Goal: Task Accomplishment & Management: Manage account settings

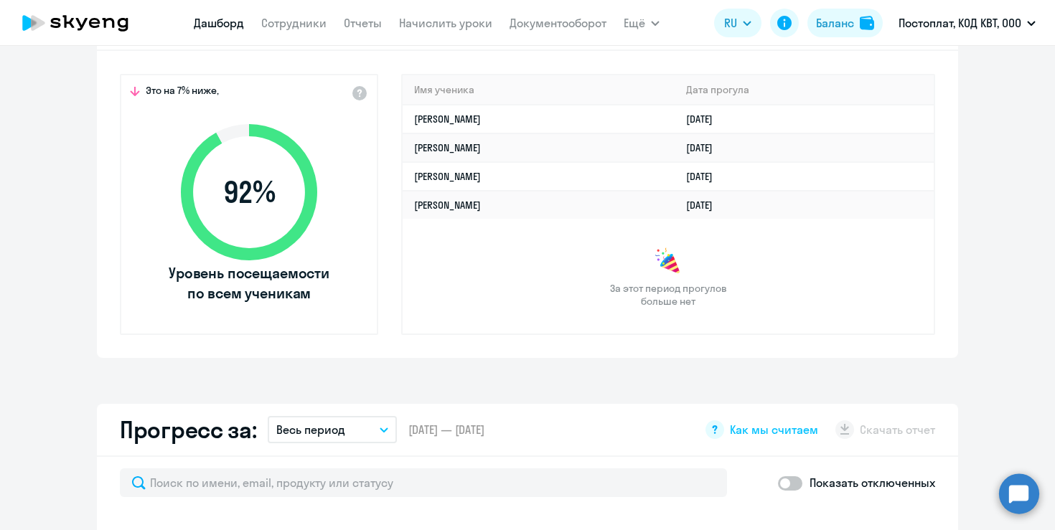
scroll to position [472, 0]
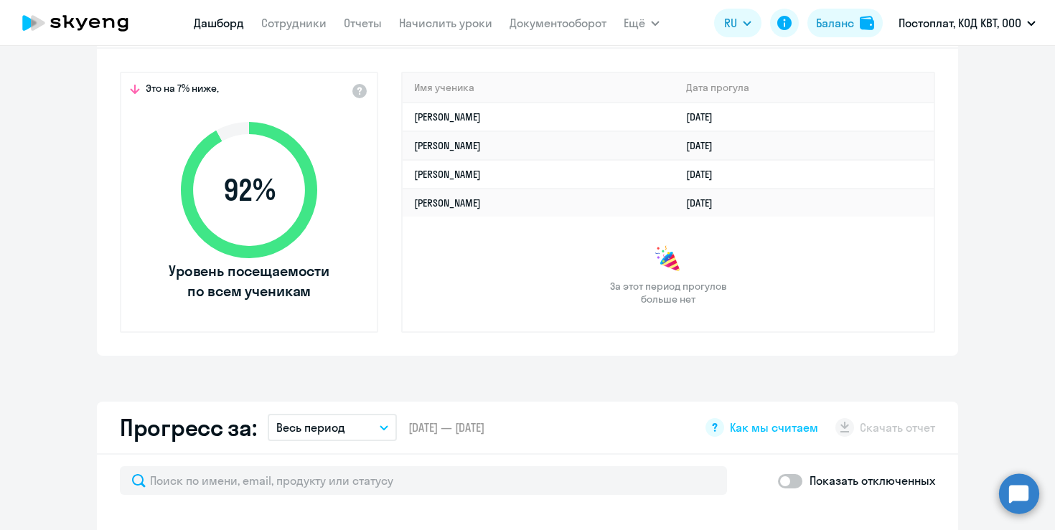
select select "30"
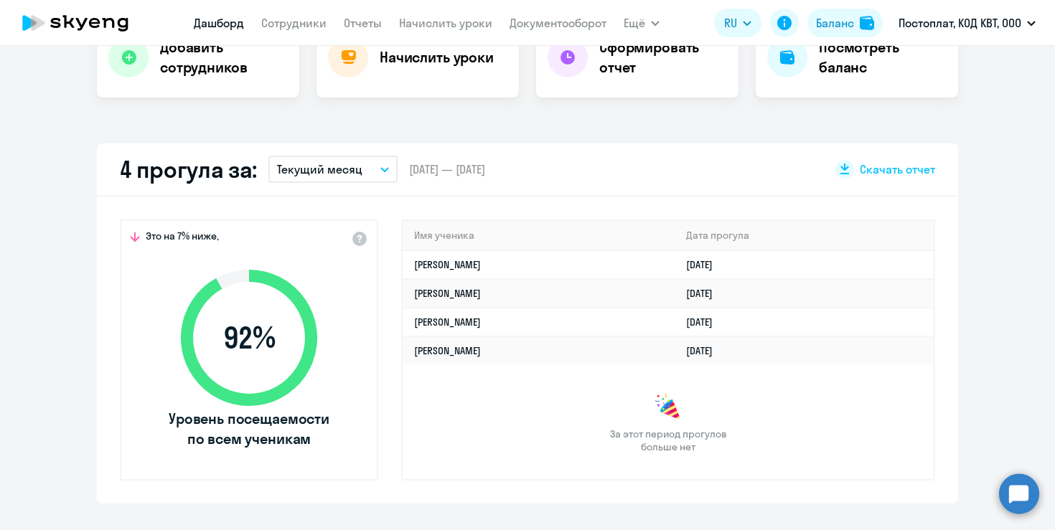
scroll to position [283, 0]
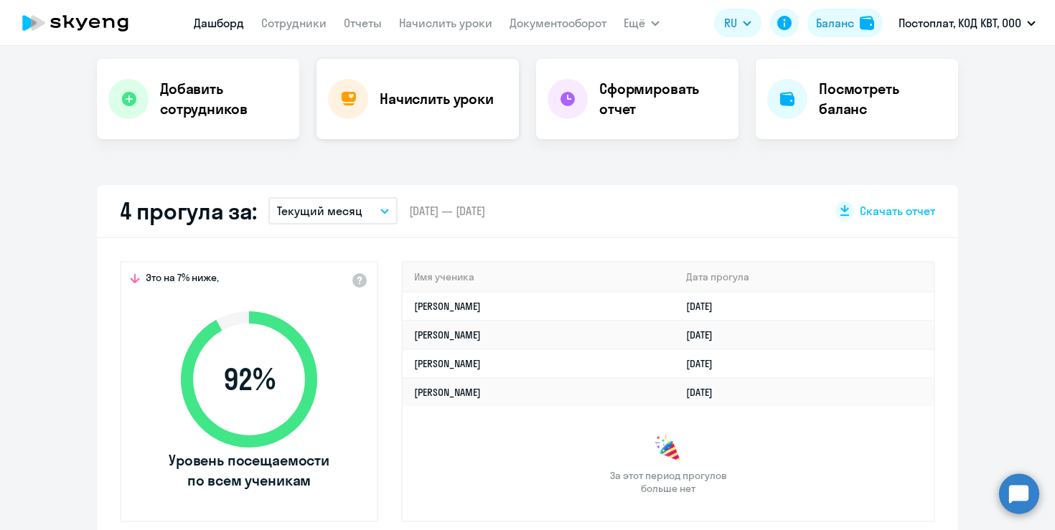
click at [375, 96] on div "Начислить уроки" at bounding box center [418, 99] width 202 height 80
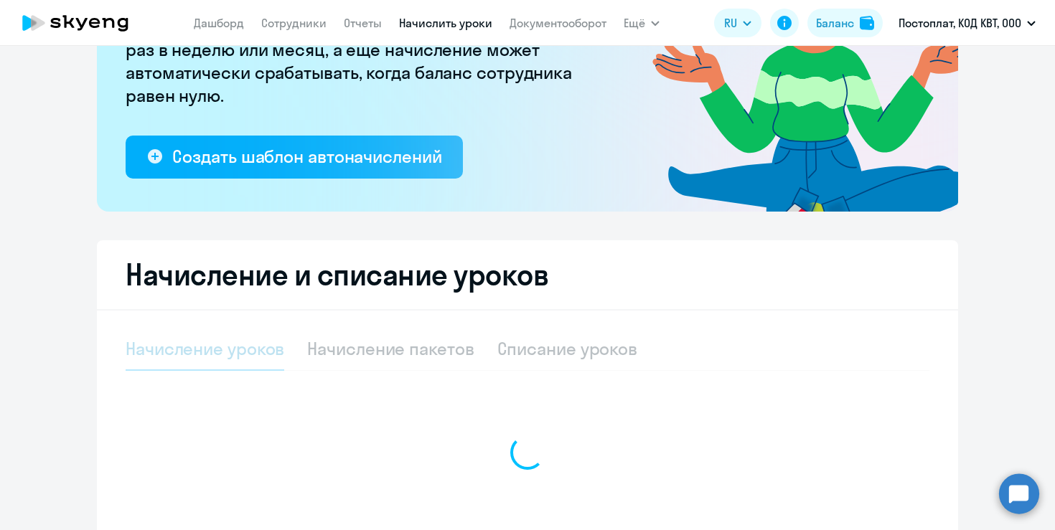
select select "10"
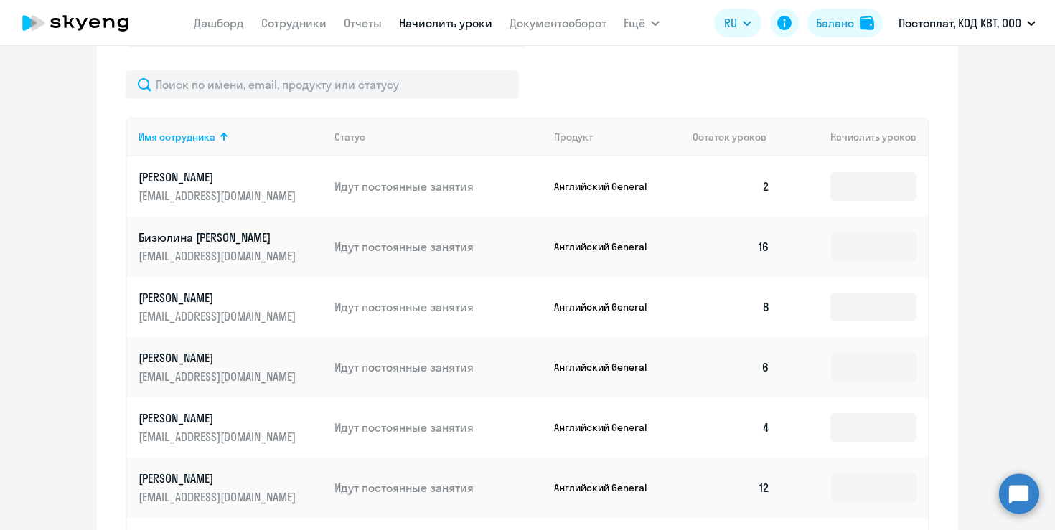
scroll to position [617, 0]
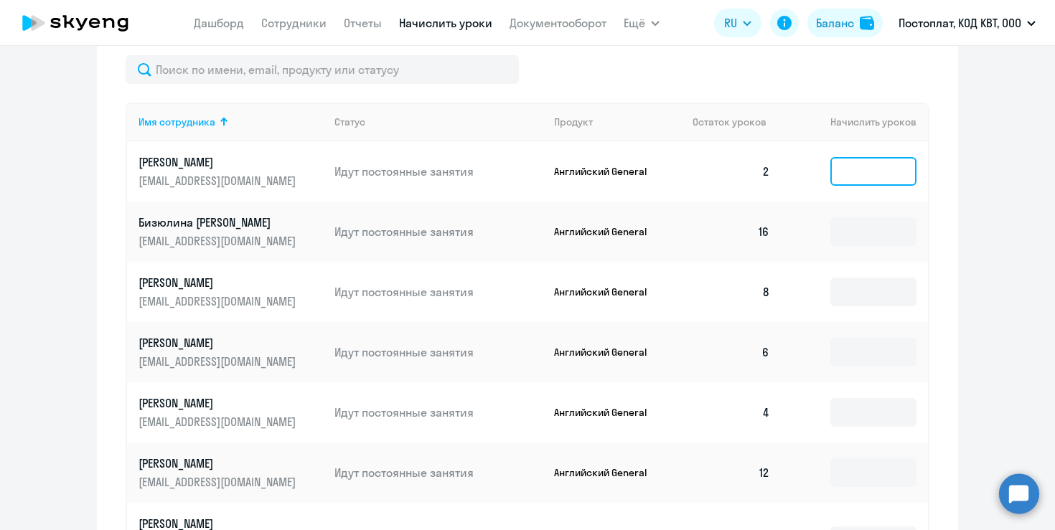
click at [851, 179] on input at bounding box center [873, 171] width 86 height 29
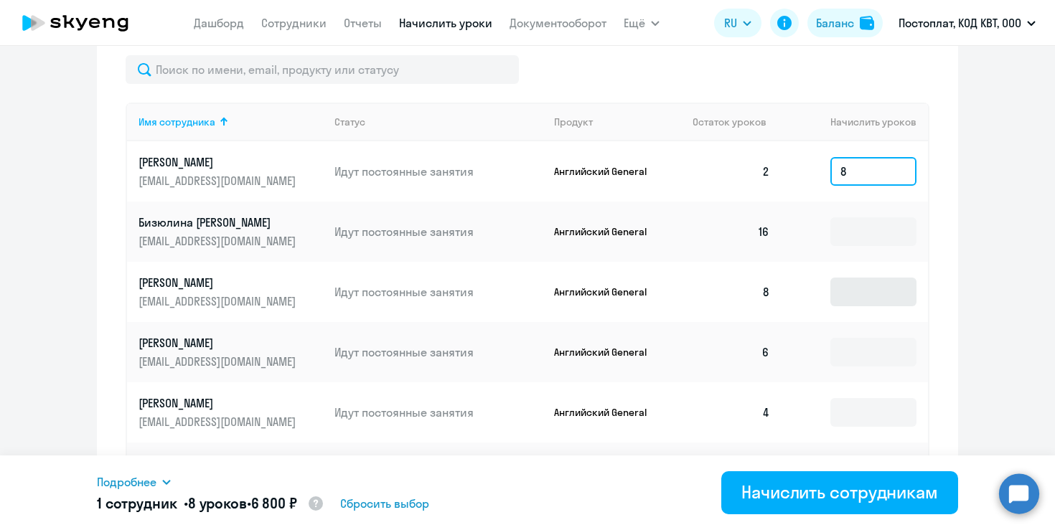
type input "8"
click at [848, 296] on input at bounding box center [873, 292] width 86 height 29
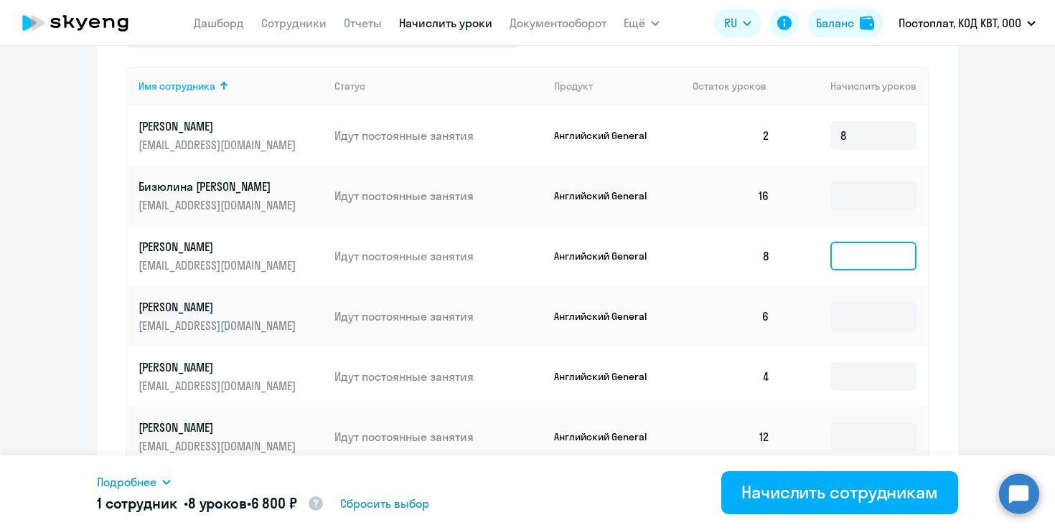
scroll to position [666, 0]
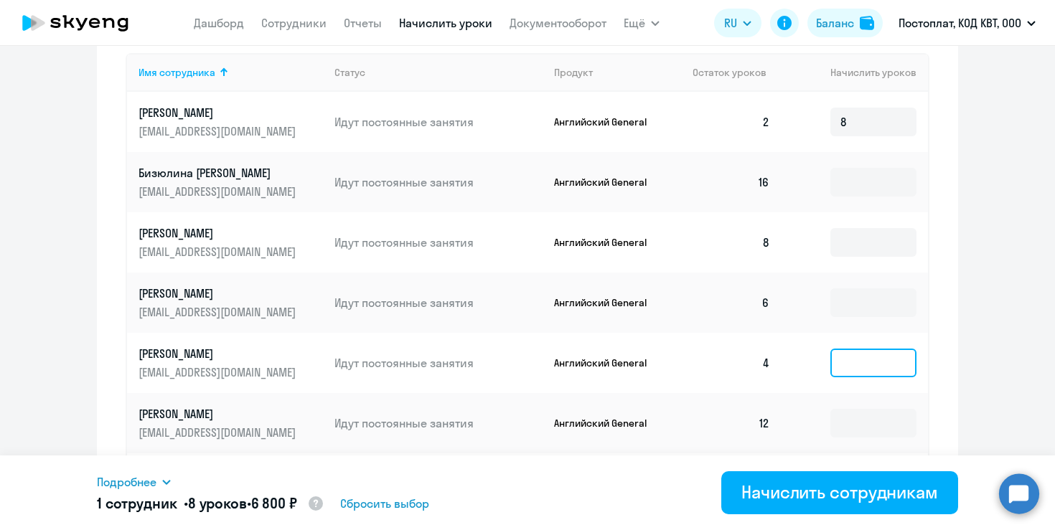
click at [857, 367] on input at bounding box center [873, 363] width 86 height 29
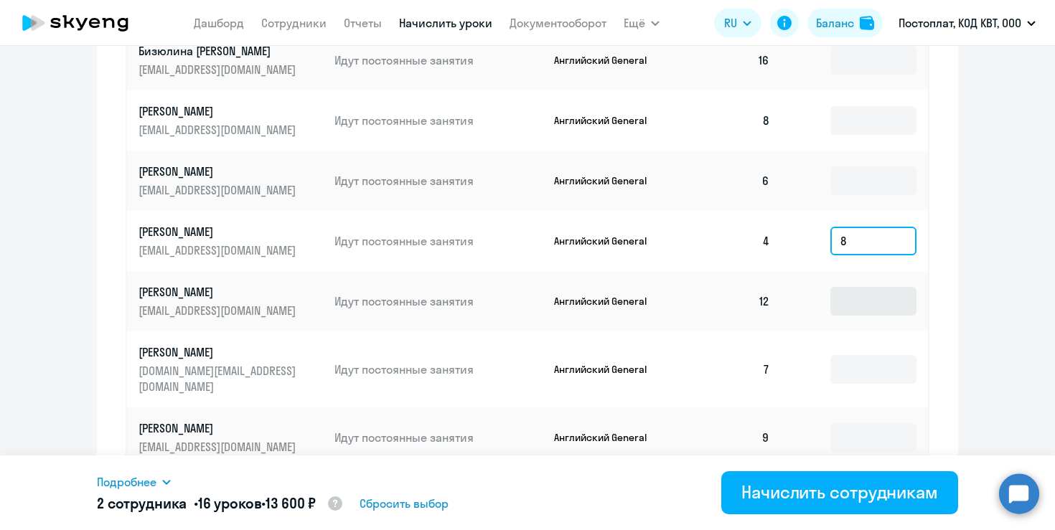
scroll to position [805, 0]
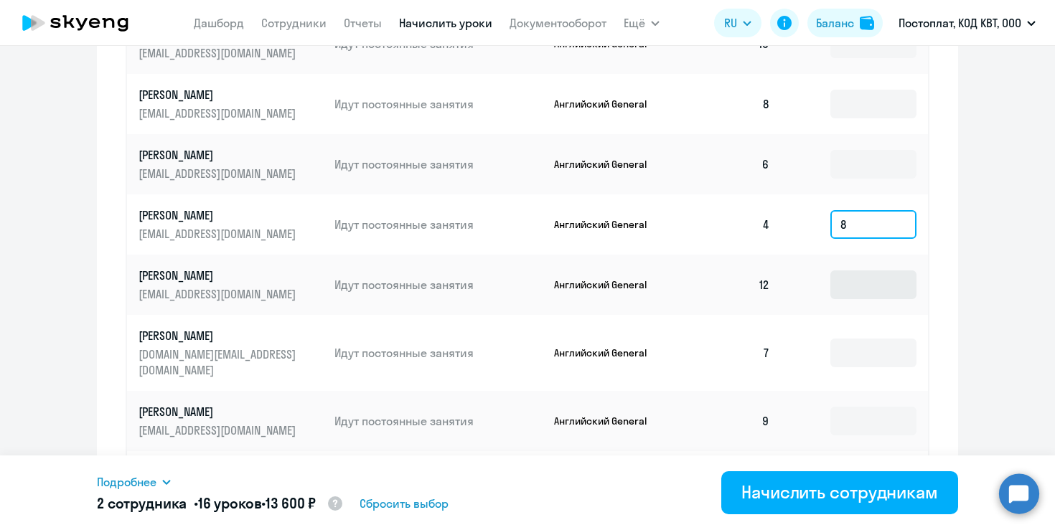
type input "8"
click at [869, 287] on input at bounding box center [873, 285] width 86 height 29
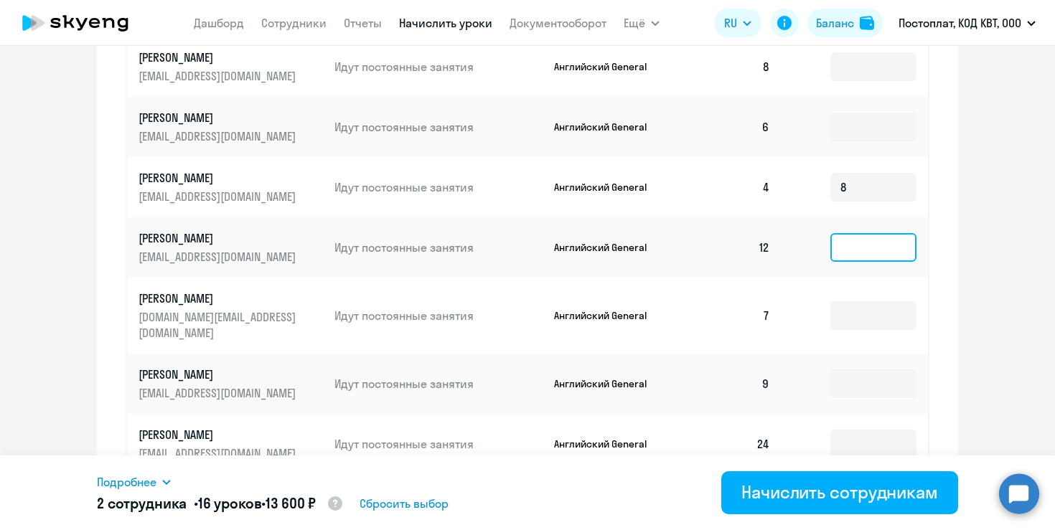
scroll to position [851, 0]
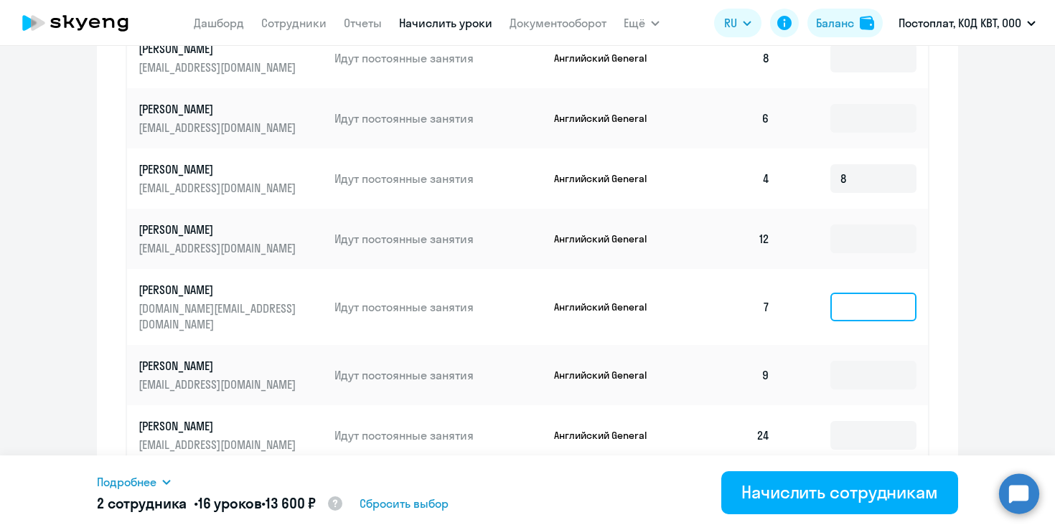
click at [868, 301] on input at bounding box center [873, 307] width 86 height 29
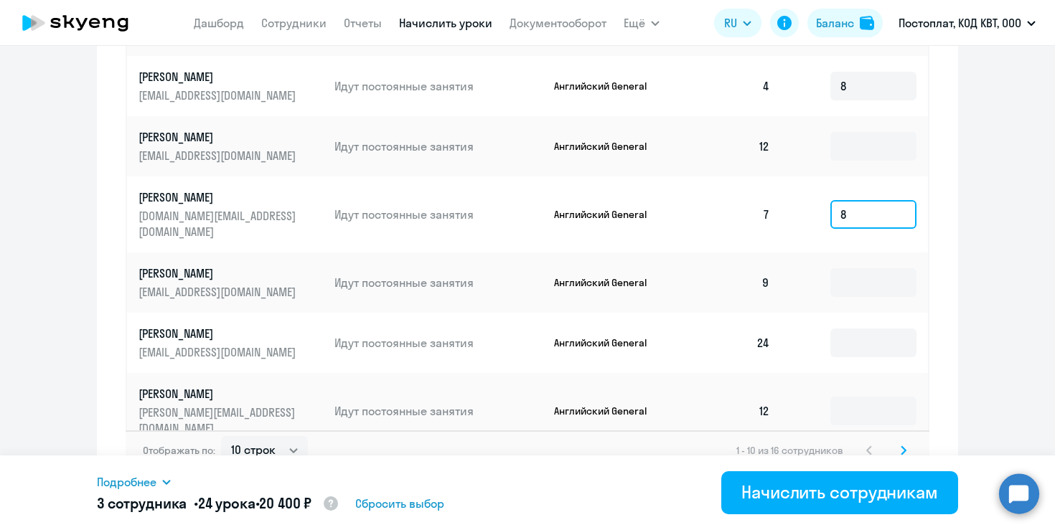
scroll to position [951, 0]
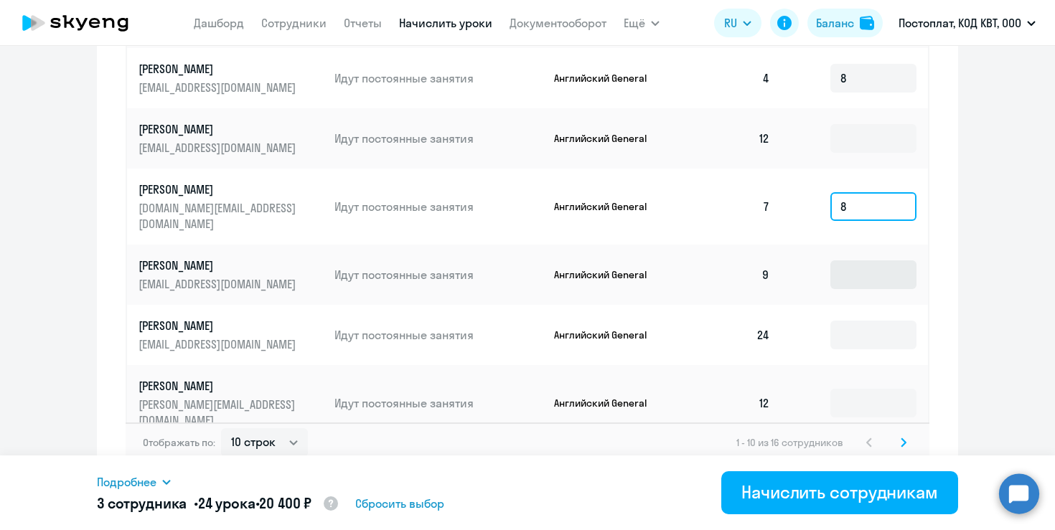
type input "8"
click at [868, 261] on input at bounding box center [873, 275] width 86 height 29
type input "8"
click at [902, 439] on icon at bounding box center [904, 443] width 4 height 8
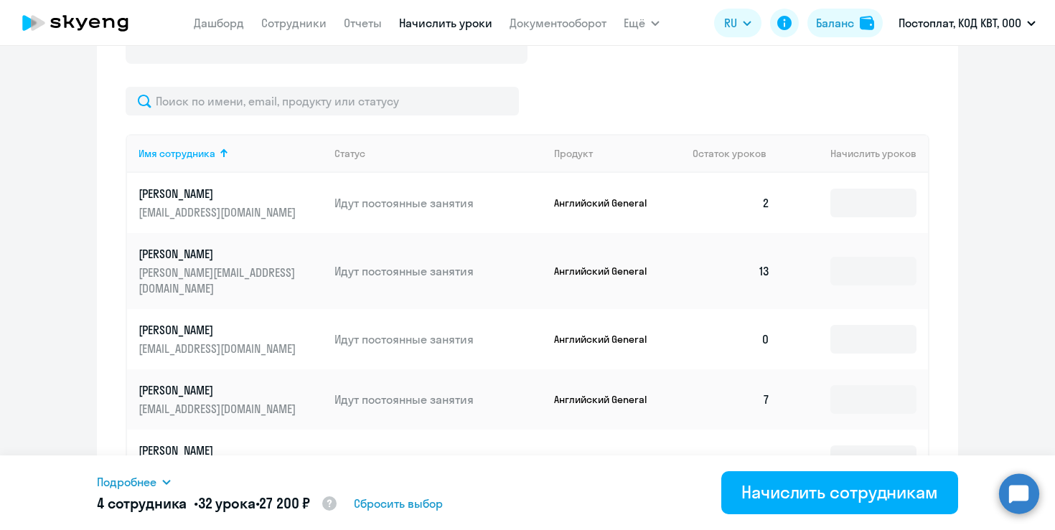
scroll to position [590, 0]
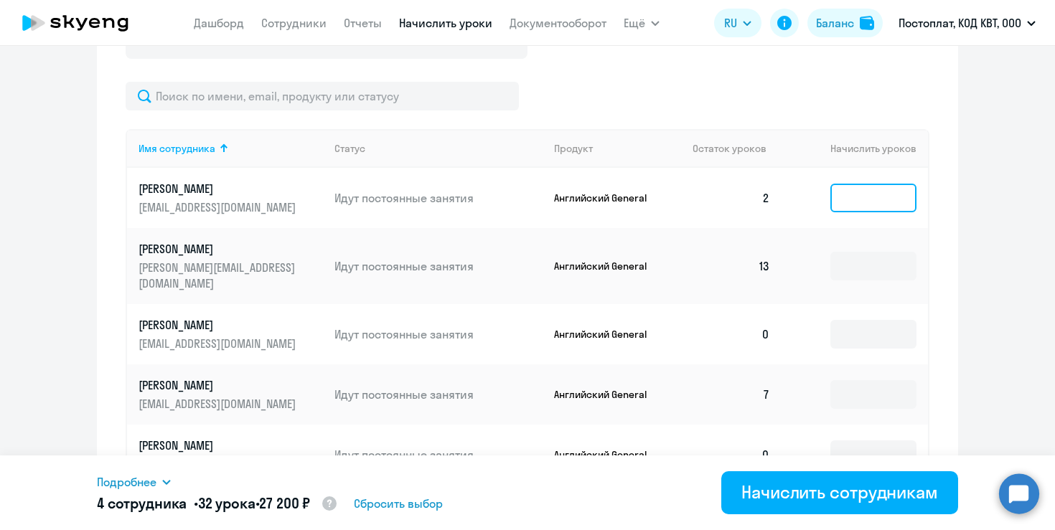
click at [868, 199] on input at bounding box center [873, 198] width 86 height 29
type input "8"
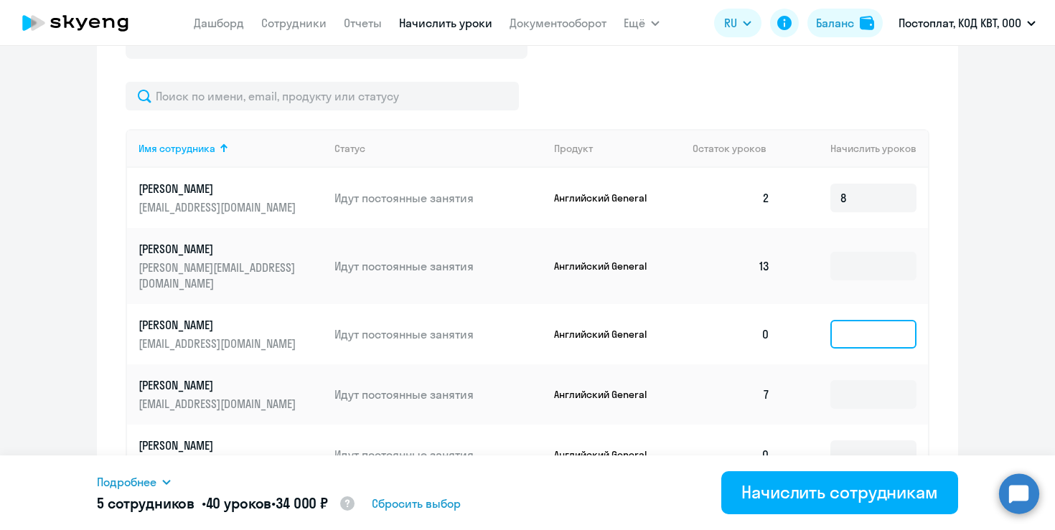
click at [869, 320] on input at bounding box center [873, 334] width 86 height 29
type input "8"
click at [871, 386] on input at bounding box center [873, 394] width 86 height 29
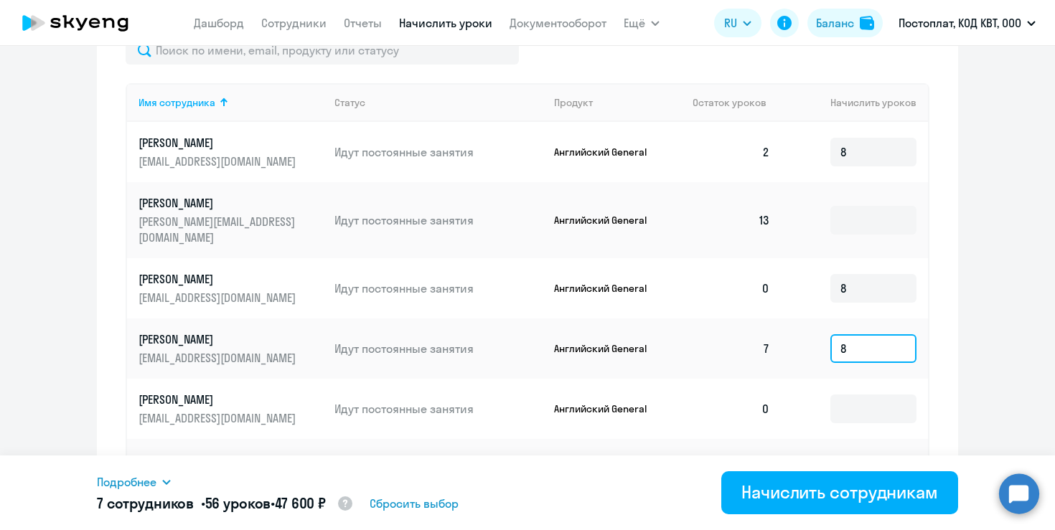
scroll to position [710, 0]
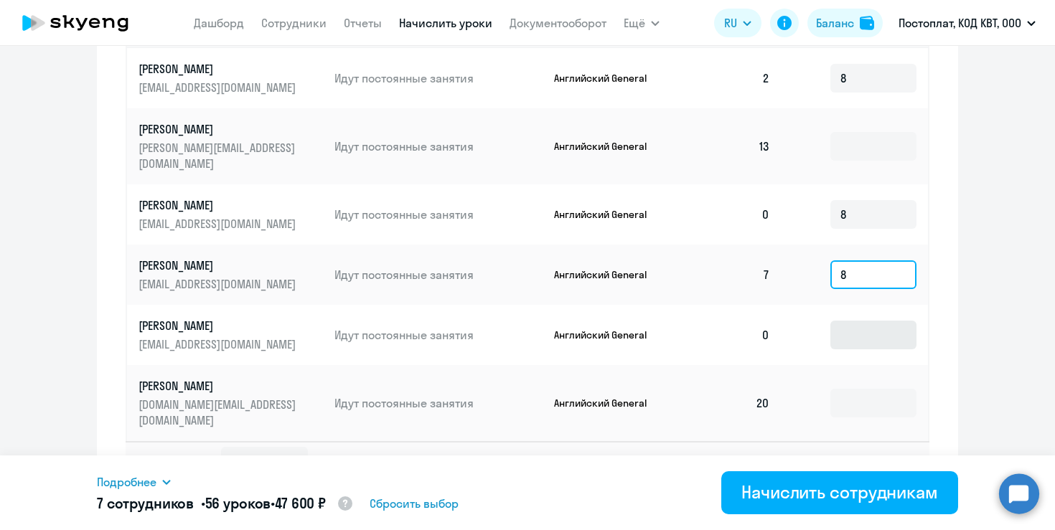
type input "8"
click at [877, 321] on input at bounding box center [873, 335] width 86 height 29
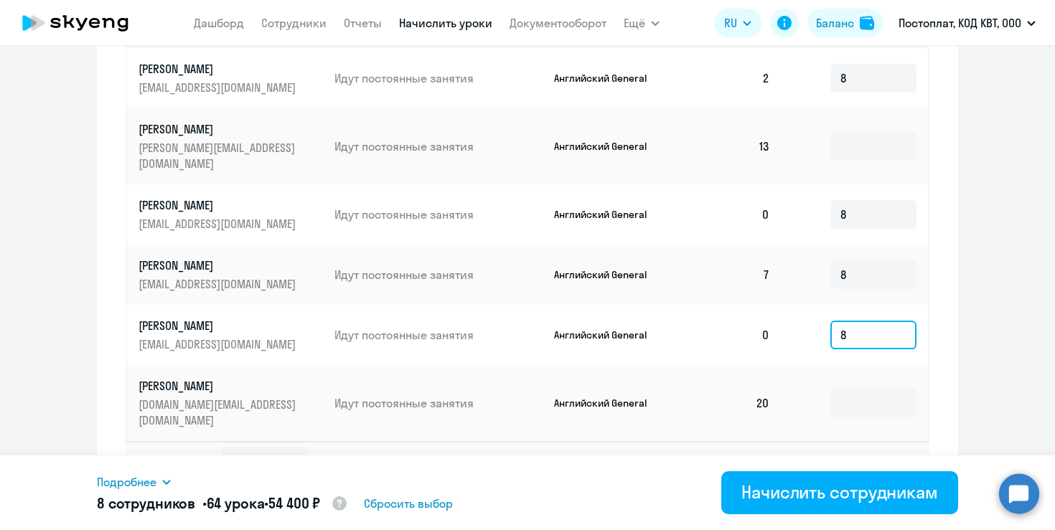
type input "8"
click at [936, 388] on div "Начисление и списание уроков Начисление уроков Начисление пакетов Списание урок…" at bounding box center [527, 113] width 861 height 784
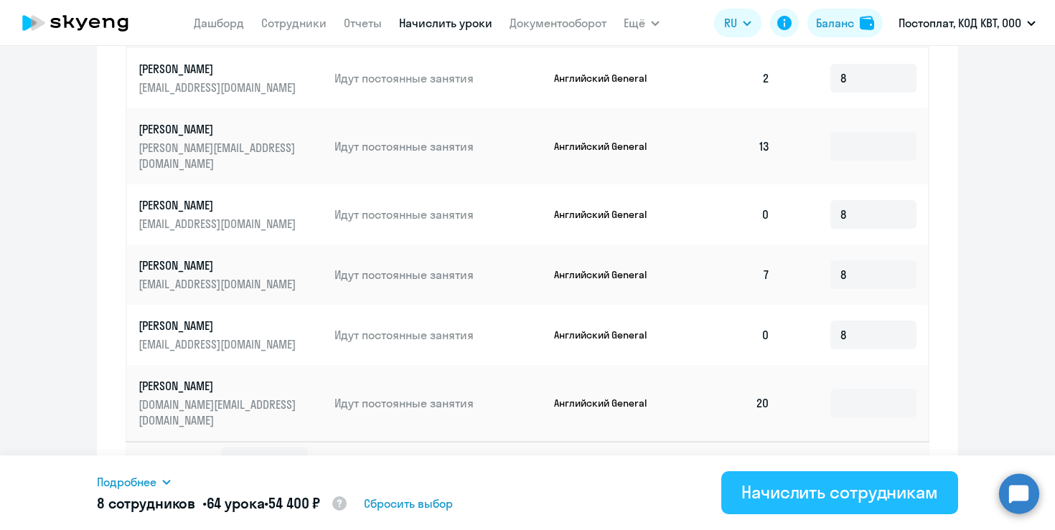
click at [868, 492] on div "Начислить сотрудникам" at bounding box center [839, 492] width 197 height 23
